Goal: Task Accomplishment & Management: Manage account settings

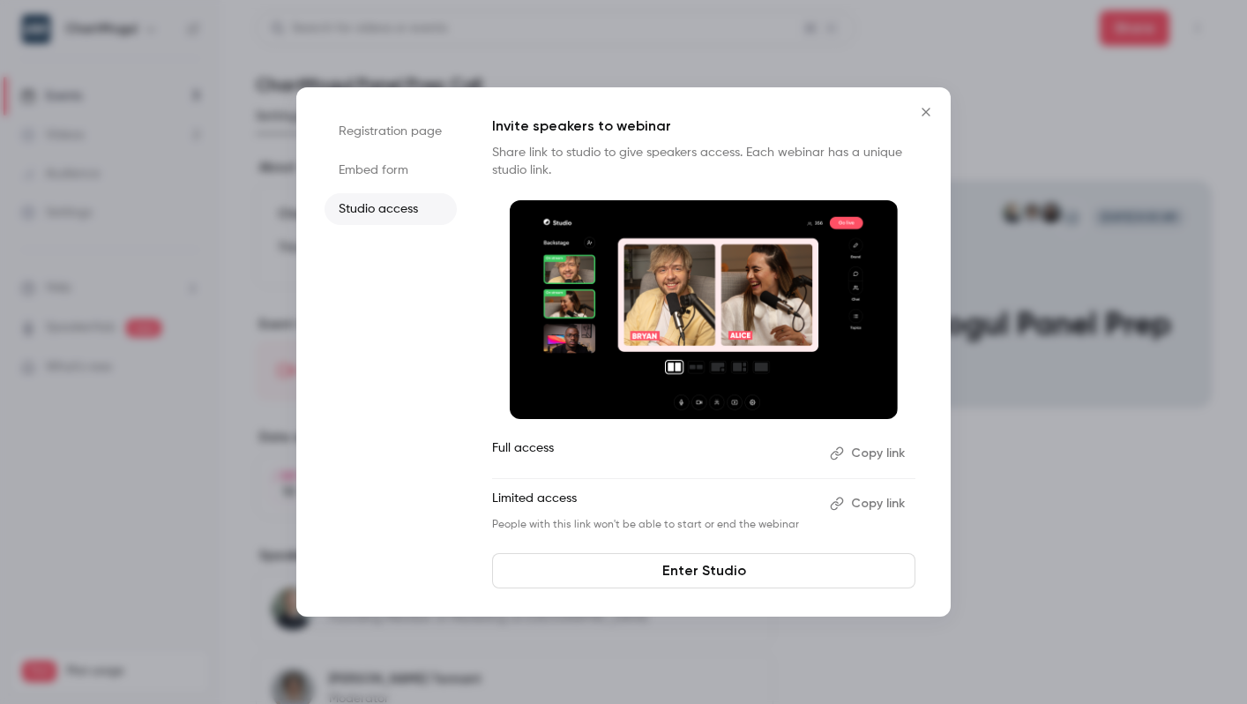
click at [921, 110] on icon "Close" at bounding box center [925, 112] width 21 height 14
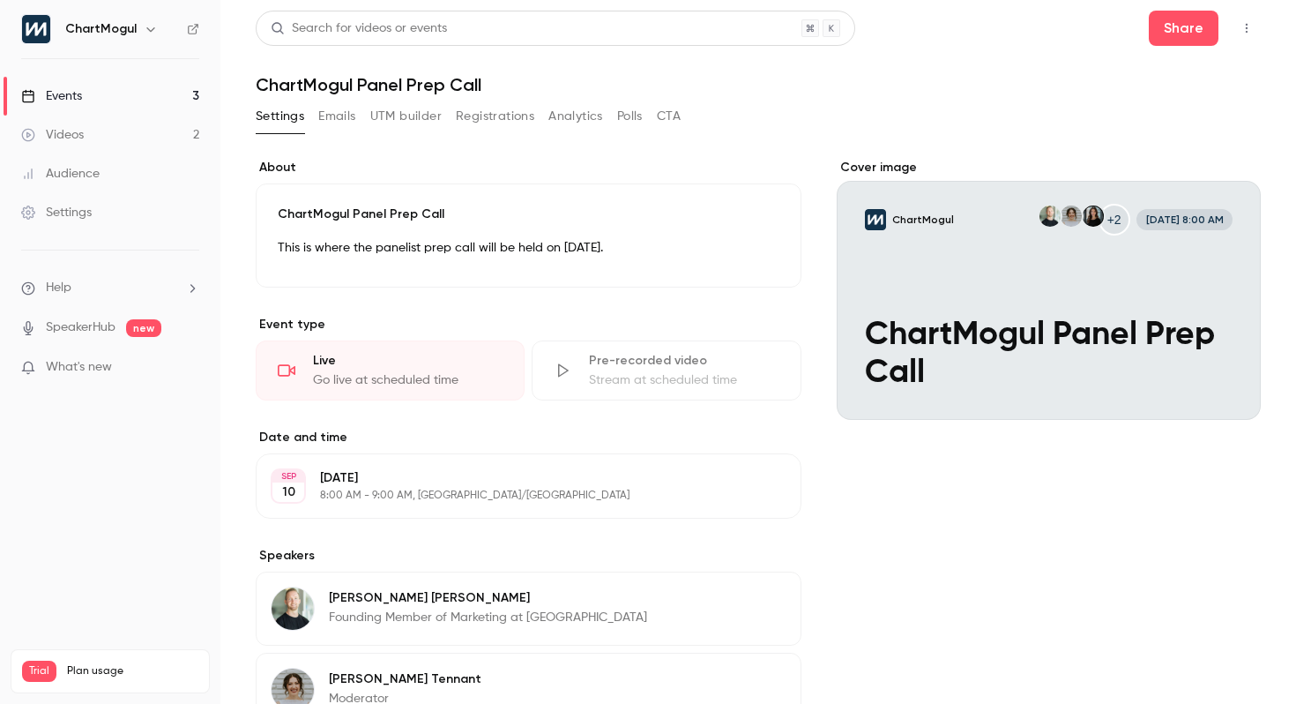
click at [390, 383] on div "Go live at scheduled time" at bounding box center [408, 380] width 190 height 18
